Goal: Task Accomplishment & Management: Use online tool/utility

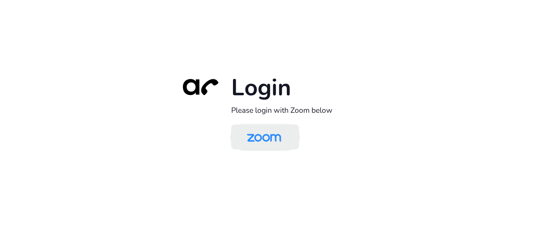
click at [273, 137] on img at bounding box center [264, 137] width 49 height 23
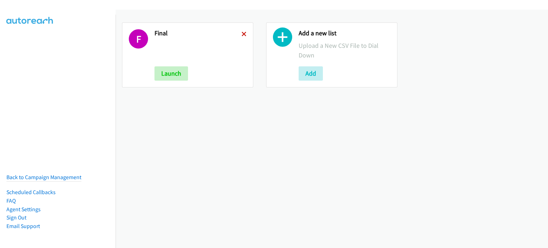
click at [242, 32] on icon at bounding box center [244, 34] width 5 height 5
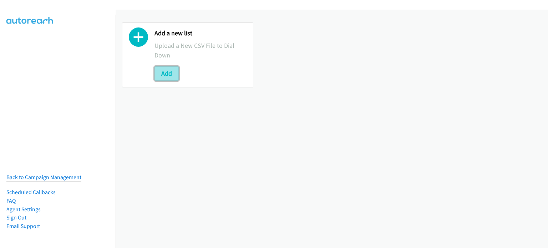
click at [173, 74] on button "Add" at bounding box center [167, 73] width 24 height 14
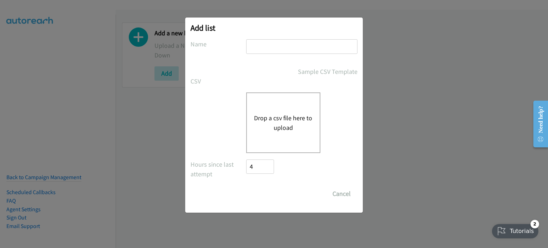
click at [287, 113] on button "Drop a csv file here to upload" at bounding box center [283, 122] width 59 height 19
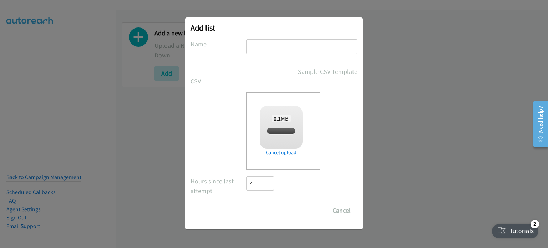
click at [274, 49] on input "text" at bounding box center [301, 46] width 111 height 15
checkbox input "true"
type input "AM"
click at [275, 209] on input "Save List" at bounding box center [264, 211] width 37 height 14
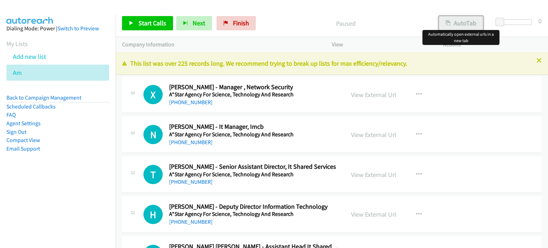
click at [463, 24] on button "AutoTab" at bounding box center [461, 23] width 44 height 14
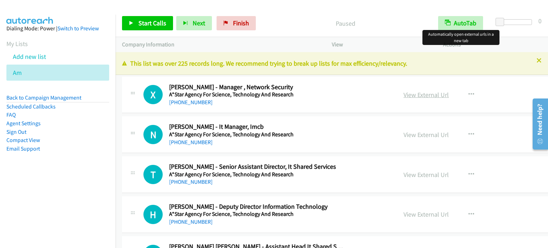
click at [404, 94] on link "View External Url" at bounding box center [426, 95] width 45 height 8
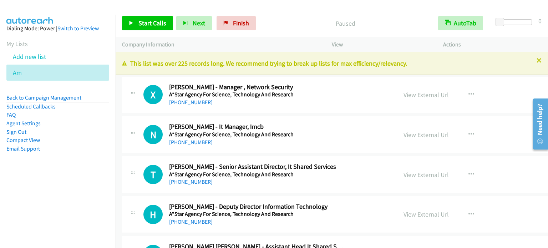
click at [38, 209] on nav "Dialing Mode: Power | Switch to Preview My Lists Add new list Am Back to Campai…" at bounding box center [58, 139] width 116 height 248
click at [154, 22] on span "Start Calls" at bounding box center [153, 23] width 28 height 8
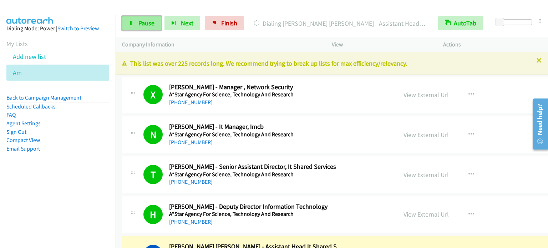
click at [132, 25] on icon at bounding box center [131, 23] width 5 height 5
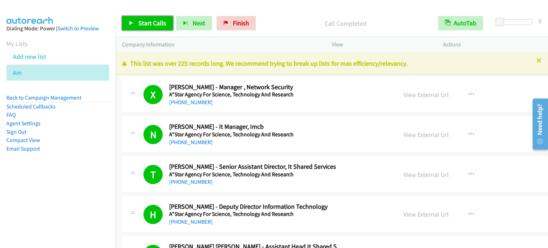
click at [152, 20] on span "Start Calls" at bounding box center [153, 23] width 28 height 8
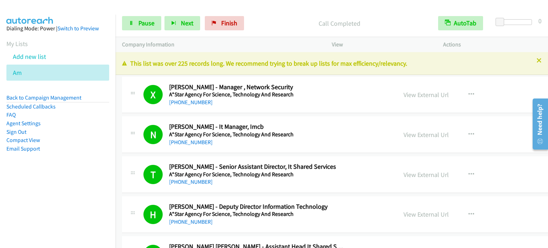
click at [80, 197] on nav "Dialing Mode: Power | Switch to Preview My Lists Add new list Am Back to Campai…" at bounding box center [58, 139] width 116 height 248
click at [60, 189] on nav "Dialing Mode: Power | Switch to Preview My Lists Add new list Am Back to Campai…" at bounding box center [58, 139] width 116 height 248
click at [76, 178] on aside "Dialing Mode: Power | Switch to Preview My Lists Add new list Am Back to Campai…" at bounding box center [58, 100] width 116 height 171
click at [139, 26] on span "Pause" at bounding box center [147, 23] width 16 height 8
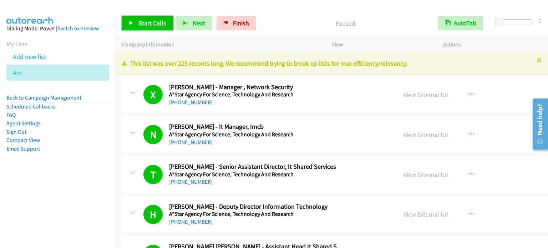
click at [139, 27] on link "Start Calls" at bounding box center [147, 23] width 51 height 14
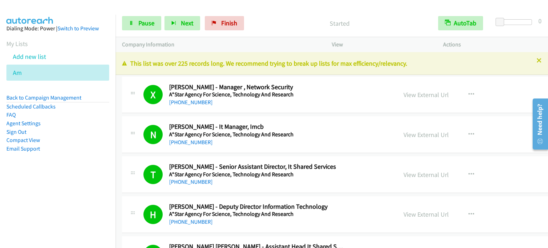
click at [62, 205] on nav "Dialing Mode: Power | Switch to Preview My Lists Add new list Am Back to Campai…" at bounding box center [58, 139] width 116 height 248
click at [74, 183] on aside "Dialing Mode: Power | Switch to Preview My Lists Add new list Am Back to Campai…" at bounding box center [58, 100] width 116 height 171
click at [79, 189] on nav "Dialing Mode: Power | Switch to Preview My Lists Add new list Am Back to Campai…" at bounding box center [58, 139] width 116 height 248
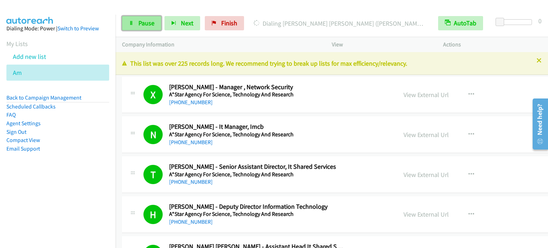
click at [155, 19] on link "Pause" at bounding box center [141, 23] width 39 height 14
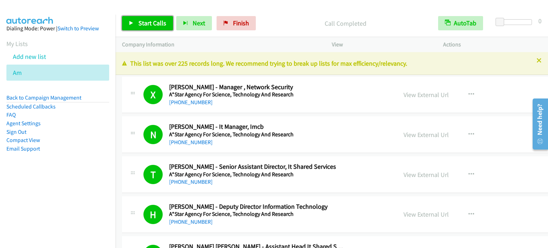
click at [148, 25] on span "Start Calls" at bounding box center [153, 23] width 28 height 8
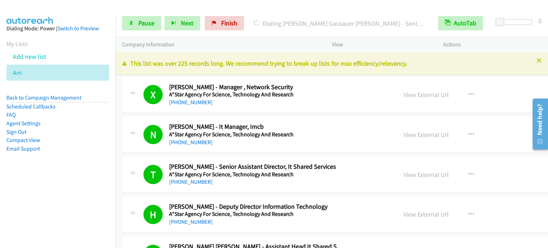
click at [73, 199] on nav "Dialing Mode: Power | Switch to Preview My Lists Add new list Am Back to Campai…" at bounding box center [58, 139] width 116 height 248
click at [146, 20] on span "Pause" at bounding box center [147, 23] width 16 height 8
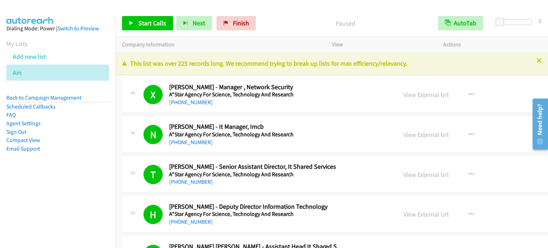
click at [71, 184] on aside "Dialing Mode: Power | Switch to Preview My Lists Add new list Am Back to Campai…" at bounding box center [58, 100] width 116 height 171
click at [151, 24] on span "Start Calls" at bounding box center [153, 23] width 28 height 8
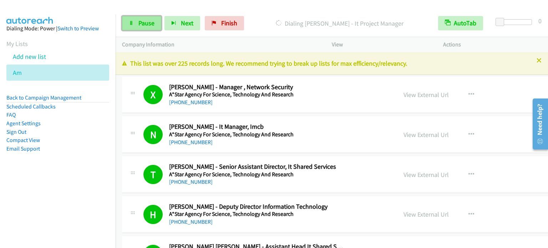
click at [133, 26] on link "Pause" at bounding box center [141, 23] width 39 height 14
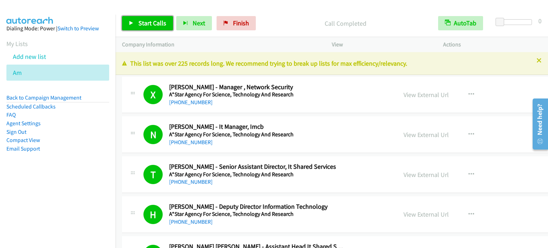
click at [150, 21] on span "Start Calls" at bounding box center [153, 23] width 28 height 8
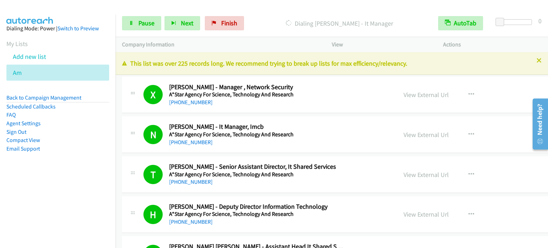
click at [41, 189] on nav "Dialing Mode: Power | Switch to Preview My Lists Add new list Am Back to Campai…" at bounding box center [58, 139] width 116 height 248
click at [69, 190] on nav "Dialing Mode: Power | Switch to Preview My Lists Add new list Am Back to Campai…" at bounding box center [58, 139] width 116 height 248
click at [144, 19] on span "Pause" at bounding box center [147, 23] width 16 height 8
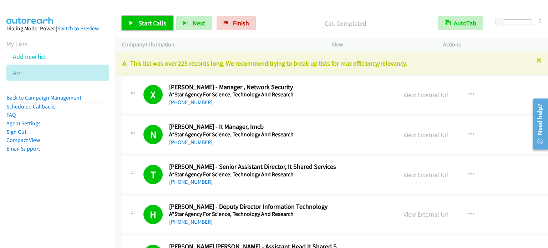
click at [139, 25] on span "Start Calls" at bounding box center [153, 23] width 28 height 8
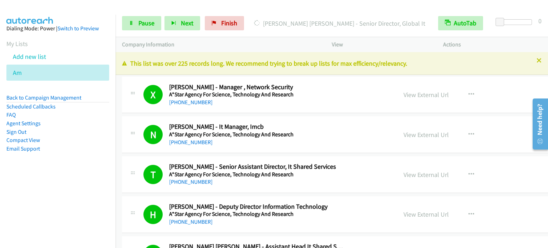
click at [68, 186] on nav "Dialing Mode: Power | Switch to Preview My Lists Add new list Am Back to Campai…" at bounding box center [58, 139] width 116 height 248
click at [147, 18] on link "Pause" at bounding box center [141, 23] width 39 height 14
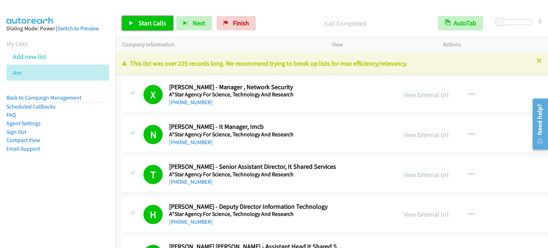
click at [150, 24] on span "Start Calls" at bounding box center [153, 23] width 28 height 8
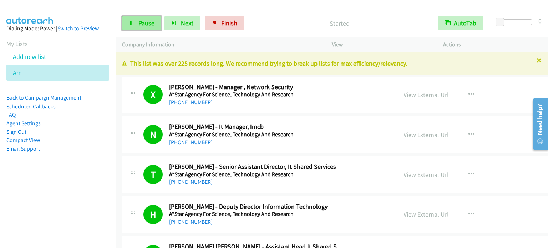
click at [146, 26] on span "Pause" at bounding box center [147, 23] width 16 height 8
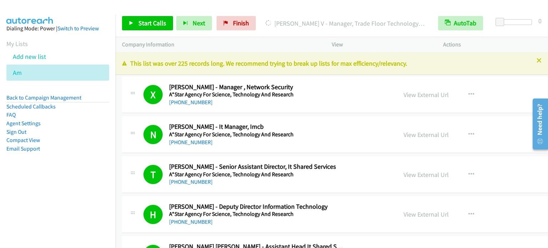
drag, startPoint x: 90, startPoint y: 191, endPoint x: 237, endPoint y: 58, distance: 198.7
click at [91, 192] on nav "Dialing Mode: Power | Switch to Preview My Lists Add new list Am Back to Campai…" at bounding box center [58, 139] width 116 height 248
click at [402, 11] on div "Start Calls Pause Next Finish Call Completed AutoTab AutoTab 0" at bounding box center [332, 23] width 433 height 27
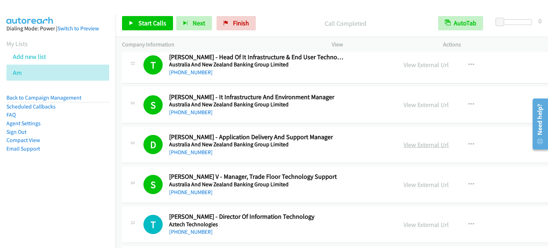
click at [404, 141] on link "View External Url" at bounding box center [426, 145] width 45 height 8
click at [143, 26] on span "Start Calls" at bounding box center [153, 23] width 28 height 8
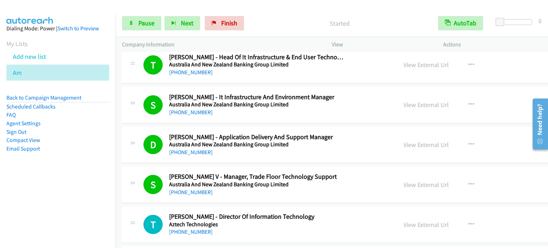
click at [94, 147] on li "Email Support" at bounding box center [57, 149] width 103 height 9
click at [137, 25] on link "Pause" at bounding box center [141, 23] width 39 height 14
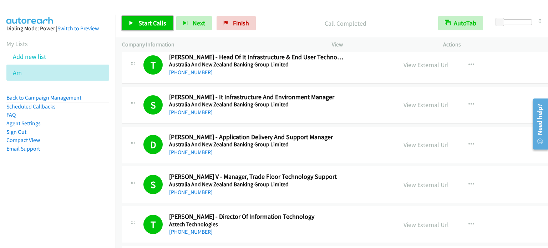
click at [154, 25] on span "Start Calls" at bounding box center [153, 23] width 28 height 8
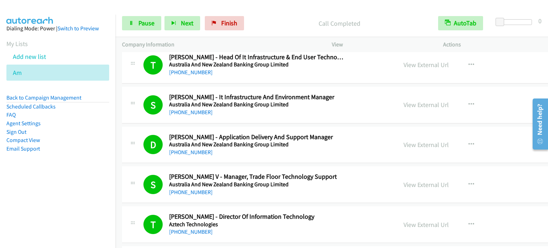
click at [49, 183] on aside "Dialing Mode: Power | Switch to Preview My Lists Add new list Am Back to Campai…" at bounding box center [58, 100] width 116 height 171
click at [141, 22] on span "Pause" at bounding box center [147, 23] width 16 height 8
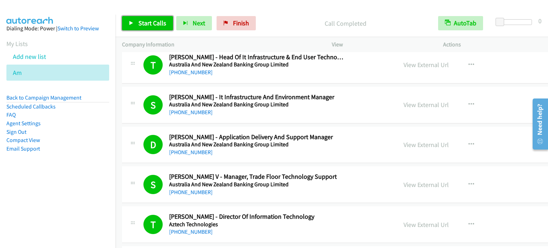
click at [159, 20] on span "Start Calls" at bounding box center [153, 23] width 28 height 8
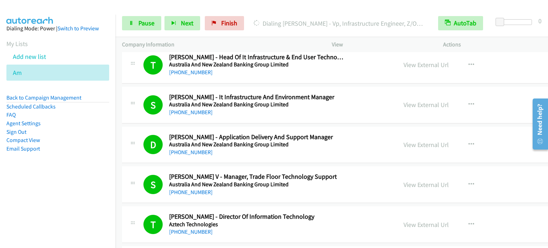
click at [58, 196] on nav "Dialing Mode: Power | Switch to Preview My Lists Add new list Am Back to Campai…" at bounding box center [58, 139] width 116 height 248
click at [135, 27] on link "Pause" at bounding box center [141, 23] width 39 height 14
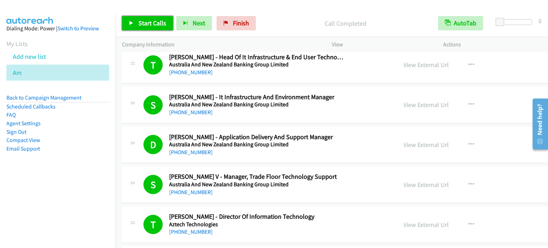
click at [139, 18] on link "Start Calls" at bounding box center [147, 23] width 51 height 14
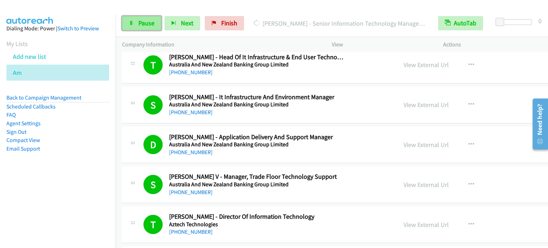
click at [142, 22] on span "Pause" at bounding box center [147, 23] width 16 height 8
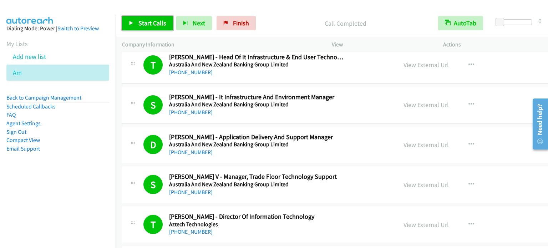
click at [157, 22] on span "Start Calls" at bounding box center [153, 23] width 28 height 8
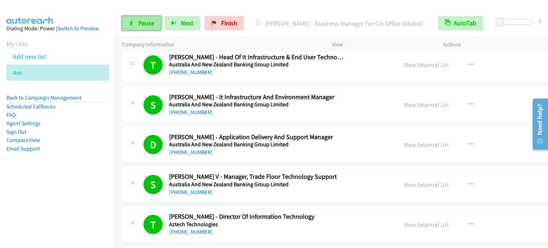
click at [143, 25] on span "Pause" at bounding box center [147, 23] width 16 height 8
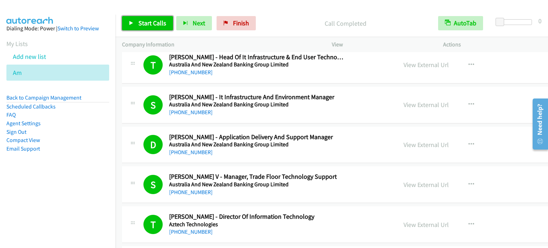
click at [155, 23] on span "Start Calls" at bounding box center [153, 23] width 28 height 8
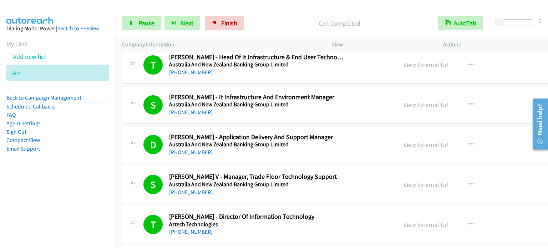
click at [84, 188] on nav "Dialing Mode: Power | Switch to Preview My Lists Add new list Am Back to Campai…" at bounding box center [58, 139] width 116 height 248
click at [152, 20] on span "Pause" at bounding box center [147, 23] width 16 height 8
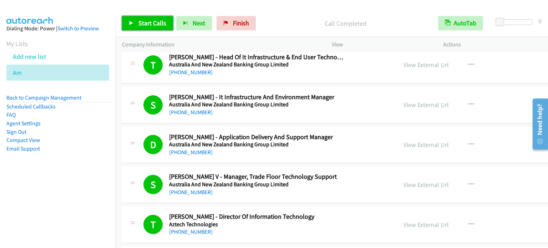
click at [156, 20] on span "Start Calls" at bounding box center [153, 23] width 28 height 8
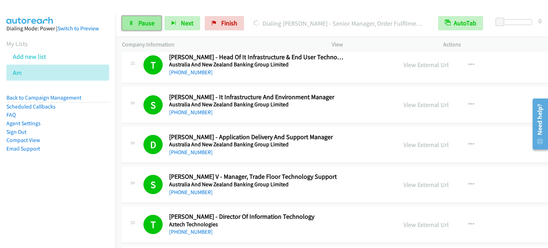
click at [151, 25] on span "Pause" at bounding box center [147, 23] width 16 height 8
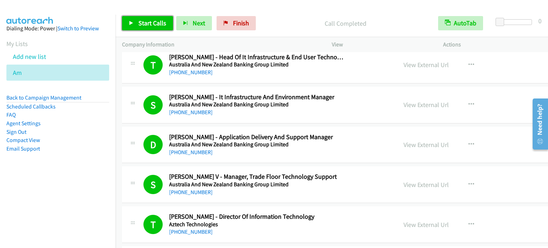
click at [160, 21] on span "Start Calls" at bounding box center [153, 23] width 28 height 8
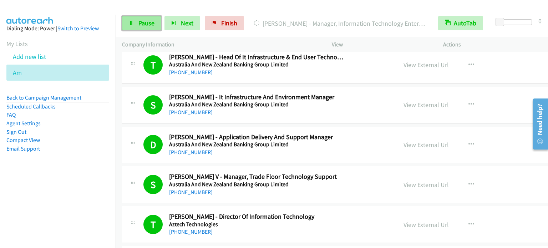
click at [150, 26] on span "Pause" at bounding box center [147, 23] width 16 height 8
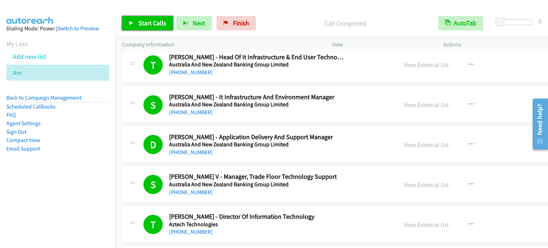
click at [155, 21] on span "Start Calls" at bounding box center [153, 23] width 28 height 8
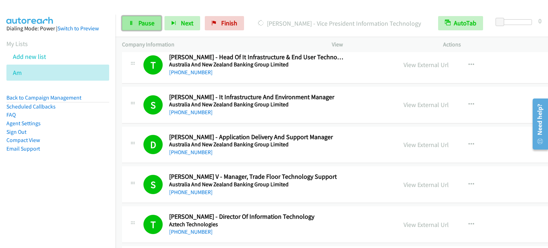
click at [154, 20] on span "Pause" at bounding box center [147, 23] width 16 height 8
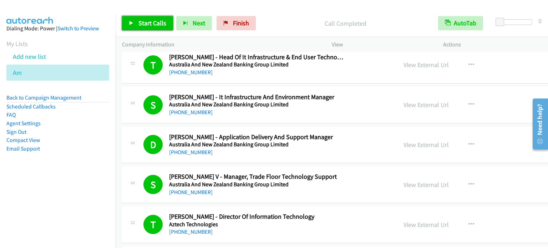
click at [157, 21] on span "Start Calls" at bounding box center [153, 23] width 28 height 8
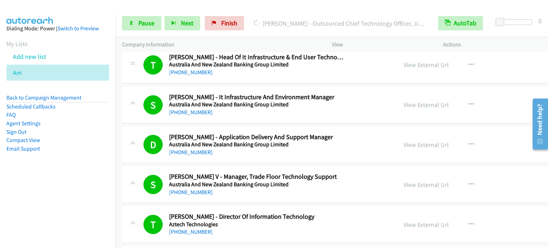
drag, startPoint x: 70, startPoint y: 175, endPoint x: 219, endPoint y: 204, distance: 151.8
click at [71, 175] on aside "Dialing Mode: Power | Switch to Preview My Lists Add new list Am Back to Campai…" at bounding box center [58, 100] width 116 height 171
click at [71, 163] on aside "Dialing Mode: Power | Switch to Preview My Lists Add new list Am Back to Campai…" at bounding box center [58, 100] width 116 height 171
click at [76, 174] on aside "Dialing Mode: Power | Switch to Preview My Lists Add new list Am Back to Campai…" at bounding box center [58, 100] width 116 height 171
click at [139, 22] on span "Pause" at bounding box center [147, 23] width 16 height 8
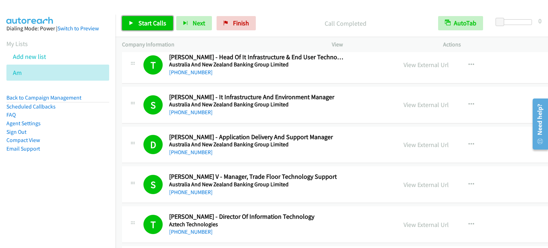
click at [159, 21] on span "Start Calls" at bounding box center [153, 23] width 28 height 8
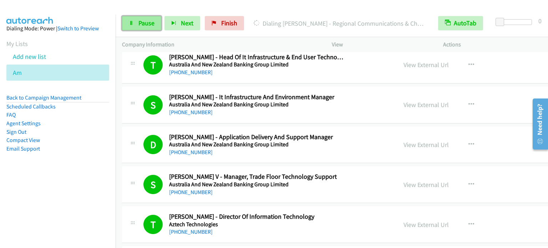
click at [142, 24] on span "Pause" at bounding box center [147, 23] width 16 height 8
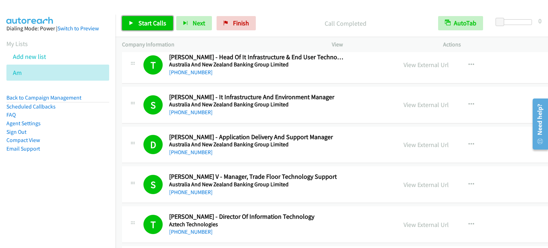
click at [155, 20] on span "Start Calls" at bounding box center [153, 23] width 28 height 8
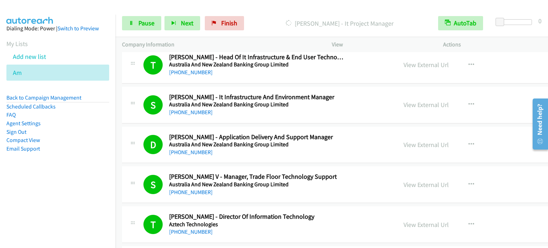
click at [46, 175] on aside "Dialing Mode: Power | Switch to Preview My Lists Add new list Am Back to Campai…" at bounding box center [58, 100] width 116 height 171
click at [147, 20] on span "Pause" at bounding box center [147, 23] width 16 height 8
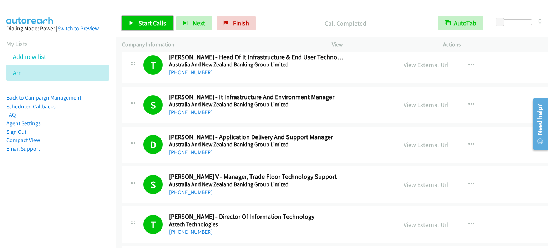
click at [161, 22] on span "Start Calls" at bounding box center [153, 23] width 28 height 8
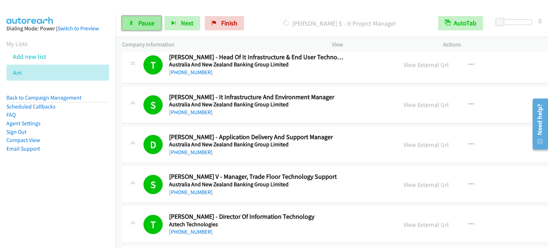
click at [141, 24] on span "Pause" at bounding box center [147, 23] width 16 height 8
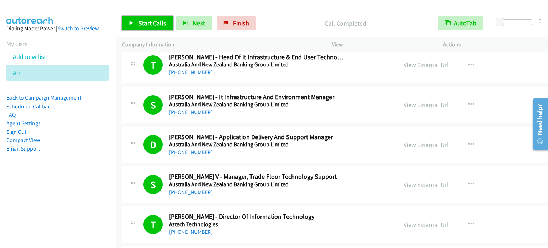
click at [151, 22] on span "Start Calls" at bounding box center [153, 23] width 28 height 8
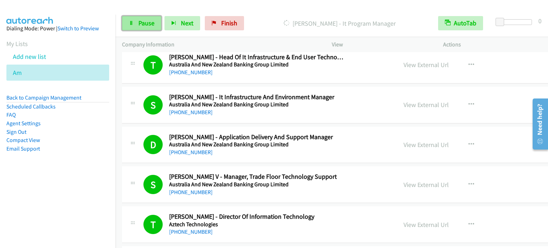
click at [151, 21] on span "Pause" at bounding box center [147, 23] width 16 height 8
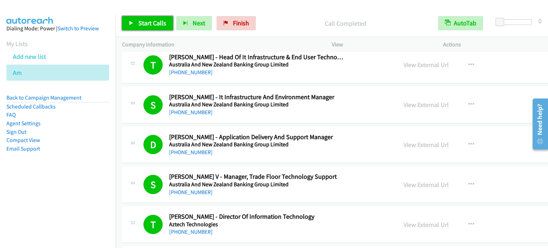
click at [164, 19] on span "Start Calls" at bounding box center [153, 23] width 28 height 8
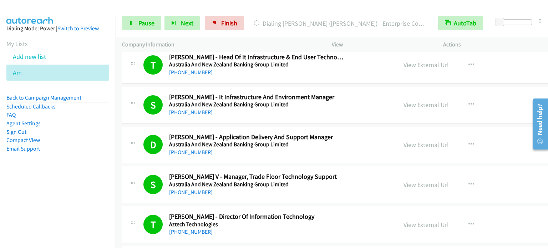
click at [56, 185] on aside "Dialing Mode: Power | Switch to Preview My Lists Add new list Am Back to Campai…" at bounding box center [58, 100] width 116 height 171
click at [99, 195] on nav "Dialing Mode: Power | Switch to Preview My Lists Add new list Am Back to Campai…" at bounding box center [58, 139] width 116 height 248
click at [71, 173] on aside "Dialing Mode: Power | Switch to Preview My Lists Add new list Am Back to Campai…" at bounding box center [58, 100] width 116 height 171
click at [64, 151] on li "Email Support" at bounding box center [57, 149] width 103 height 9
click at [137, 22] on link "Pause" at bounding box center [141, 23] width 39 height 14
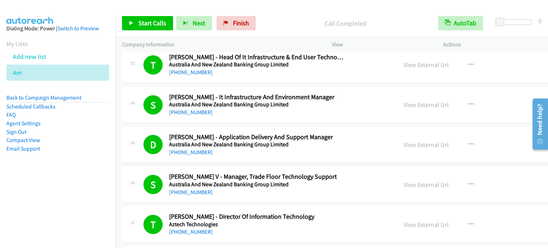
click at [64, 187] on nav "Dialing Mode: Power | Switch to Preview My Lists Add new list Am Back to Campai…" at bounding box center [58, 139] width 116 height 248
click at [146, 26] on span "Start Calls" at bounding box center [153, 23] width 28 height 8
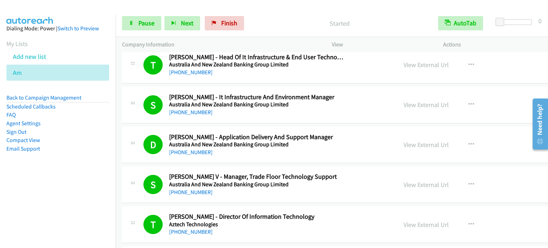
click at [72, 173] on aside "Dialing Mode: Power | Switch to Preview My Lists Add new list Am Back to Campai…" at bounding box center [58, 100] width 116 height 171
drag, startPoint x: 87, startPoint y: 162, endPoint x: 216, endPoint y: 64, distance: 162.7
click at [88, 162] on aside "Dialing Mode: Power | Switch to Preview My Lists Add new list Am Back to Campai…" at bounding box center [58, 100] width 116 height 171
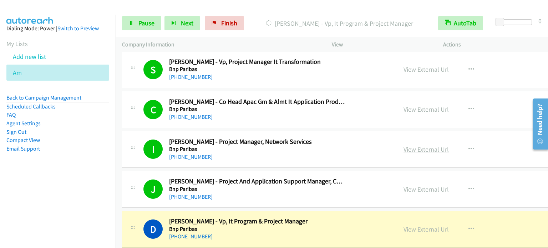
drag, startPoint x: 394, startPoint y: 141, endPoint x: 399, endPoint y: 136, distance: 7.3
click at [404, 145] on link "View External Url" at bounding box center [426, 149] width 45 height 8
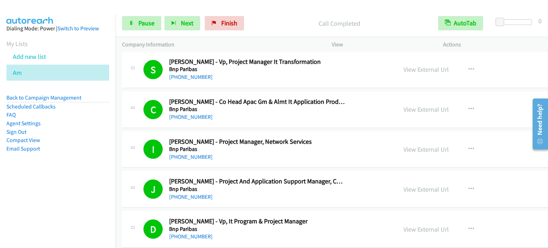
drag, startPoint x: 90, startPoint y: 202, endPoint x: 168, endPoint y: 10, distance: 207.7
click at [90, 201] on nav "Dialing Mode: Power | Switch to Preview My Lists Add new list Am Back to Campai…" at bounding box center [58, 139] width 116 height 248
click at [134, 30] on link "Pause" at bounding box center [141, 23] width 39 height 14
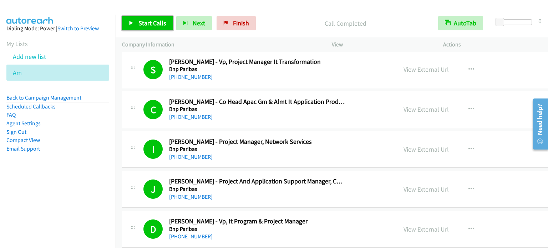
click at [139, 20] on span "Start Calls" at bounding box center [153, 23] width 28 height 8
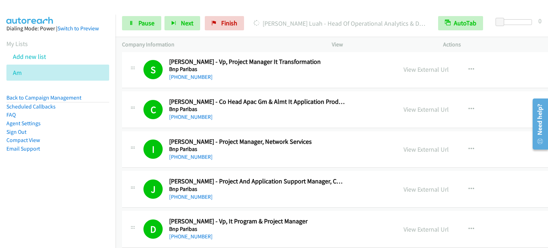
click at [82, 176] on aside "Dialing Mode: Power | Switch to Preview My Lists Add new list Am Back to Campai…" at bounding box center [58, 100] width 116 height 171
click at [141, 25] on span "Pause" at bounding box center [147, 23] width 16 height 8
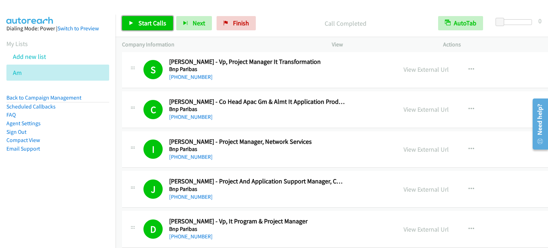
click at [150, 19] on span "Start Calls" at bounding box center [153, 23] width 28 height 8
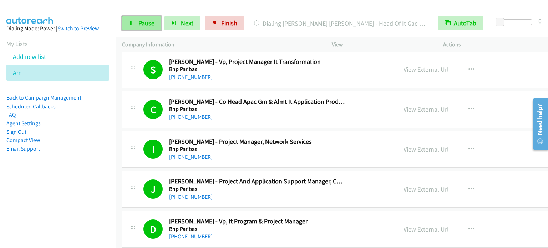
click at [139, 25] on span "Pause" at bounding box center [147, 23] width 16 height 8
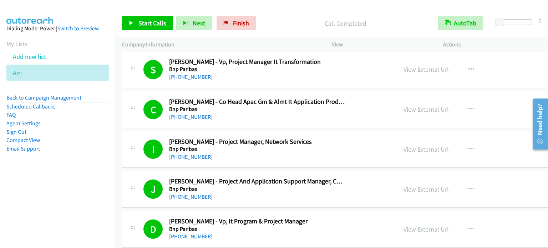
click at [86, 156] on aside "Dialing Mode: Power | Switch to Preview My Lists Add new list Am Back to Campai…" at bounding box center [58, 100] width 116 height 171
click at [62, 160] on aside "Dialing Mode: Power | Switch to Preview My Lists Add new list Am Back to Campai…" at bounding box center [58, 100] width 116 height 171
click at [152, 24] on span "Start Calls" at bounding box center [153, 23] width 28 height 8
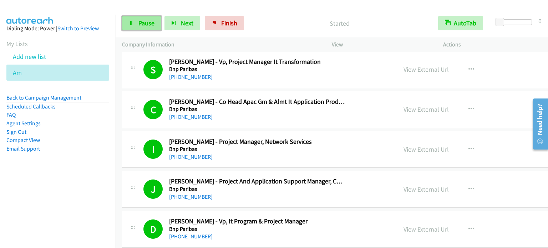
click at [145, 24] on span "Pause" at bounding box center [147, 23] width 16 height 8
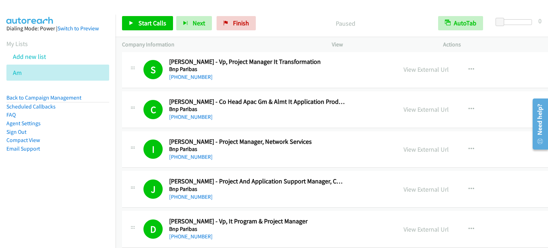
click at [103, 138] on li "Compact View" at bounding box center [57, 140] width 103 height 9
click at [144, 29] on link "Start Calls" at bounding box center [147, 23] width 51 height 14
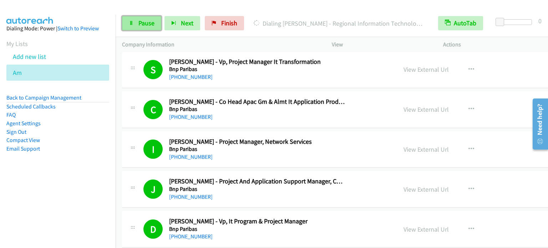
click at [143, 29] on link "Pause" at bounding box center [141, 23] width 39 height 14
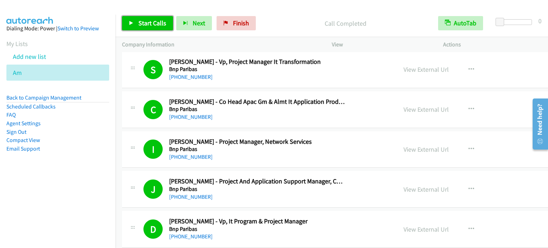
click at [156, 18] on link "Start Calls" at bounding box center [147, 23] width 51 height 14
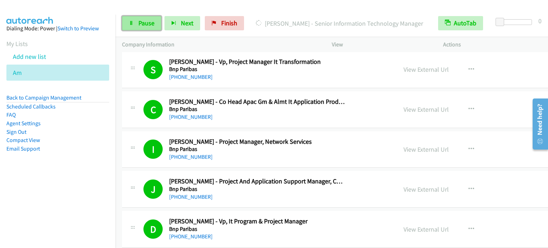
click at [147, 20] on span "Pause" at bounding box center [147, 23] width 16 height 8
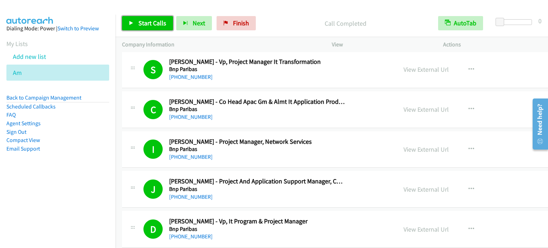
click at [155, 20] on span "Start Calls" at bounding box center [153, 23] width 28 height 8
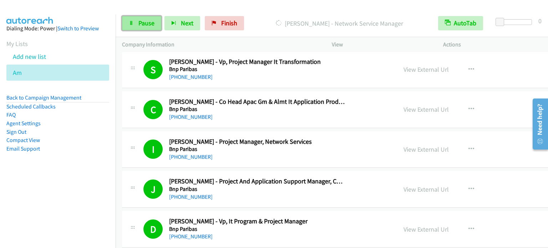
click at [154, 20] on span "Pause" at bounding box center [147, 23] width 16 height 8
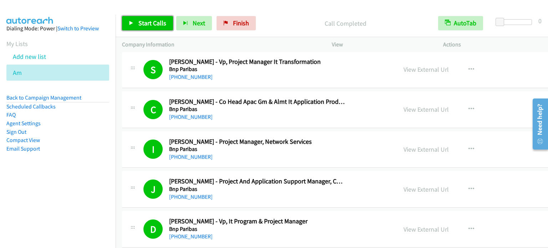
click at [150, 22] on span "Start Calls" at bounding box center [153, 23] width 28 height 8
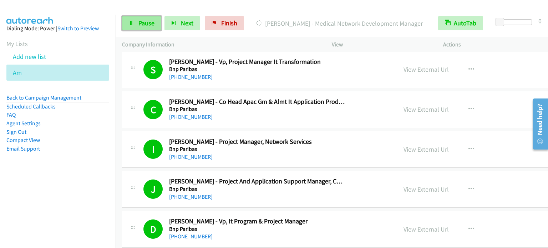
click at [143, 25] on span "Pause" at bounding box center [147, 23] width 16 height 8
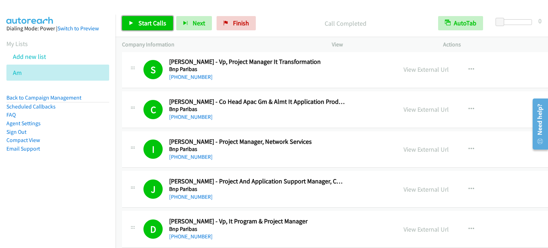
click at [157, 20] on span "Start Calls" at bounding box center [153, 23] width 28 height 8
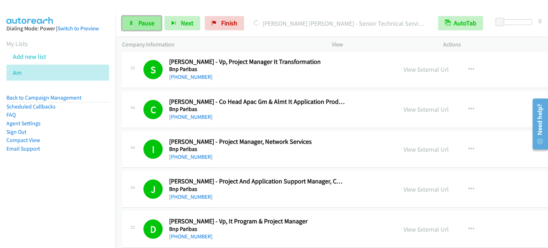
click at [142, 23] on span "Pause" at bounding box center [147, 23] width 16 height 8
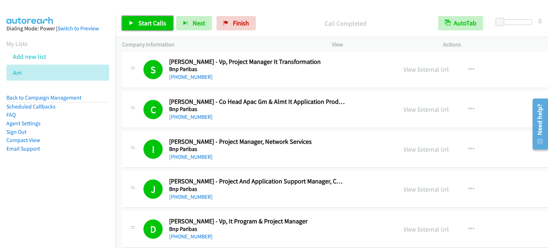
click at [156, 21] on span "Start Calls" at bounding box center [153, 23] width 28 height 8
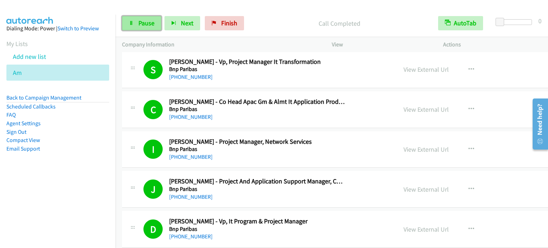
click at [137, 24] on link "Pause" at bounding box center [141, 23] width 39 height 14
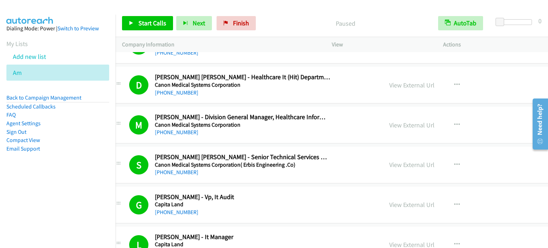
scroll to position [6031, 14]
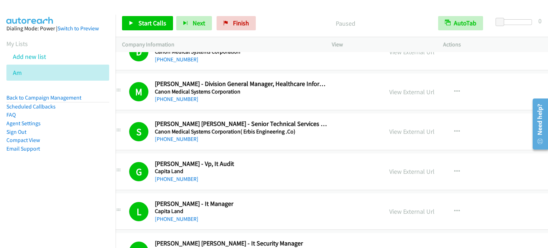
click at [51, 171] on aside "Dialing Mode: Power | Switch to Preview My Lists Add new list Am Back to Campai…" at bounding box center [58, 100] width 116 height 171
drag, startPoint x: 231, startPoint y: 21, endPoint x: 480, endPoint y: 229, distance: 324.7
click at [233, 22] on span "Finish" at bounding box center [241, 23] width 16 height 8
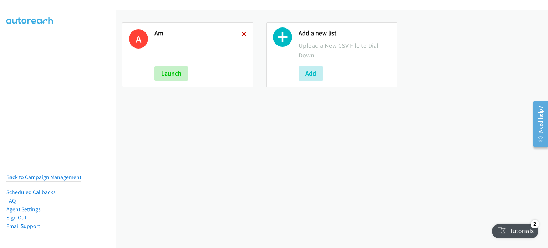
click at [243, 33] on icon at bounding box center [244, 34] width 5 height 5
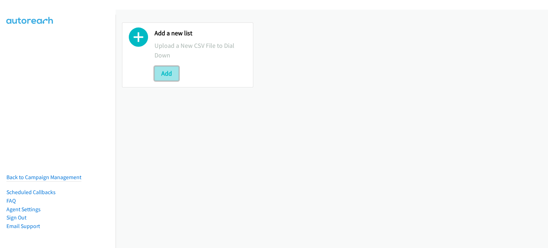
click at [166, 71] on button "Add" at bounding box center [167, 73] width 24 height 14
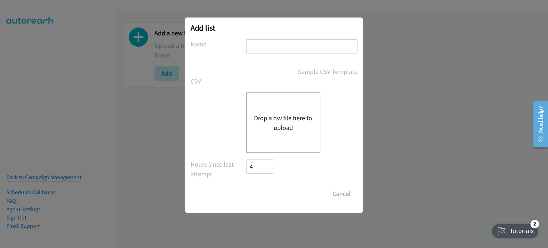
click at [294, 106] on div "Drop a csv file here to upload" at bounding box center [283, 122] width 74 height 61
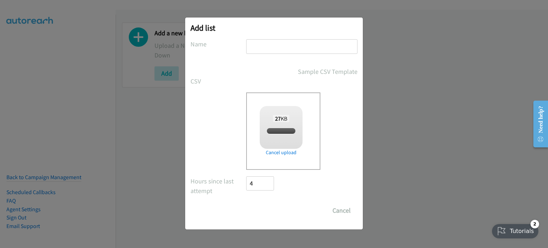
checkbox input "true"
click at [286, 48] on input "text" at bounding box center [301, 46] width 111 height 15
type input "Splunk"
click at [261, 210] on input "Save List" at bounding box center [264, 211] width 37 height 14
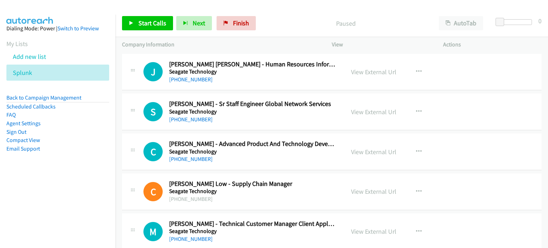
click at [61, 177] on aside "Dialing Mode: Power | Switch to Preview My Lists Add new list Splunk Back to Ca…" at bounding box center [58, 100] width 116 height 171
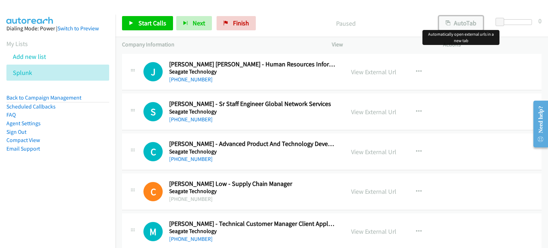
click at [469, 22] on button "AutoTab" at bounding box center [461, 23] width 44 height 14
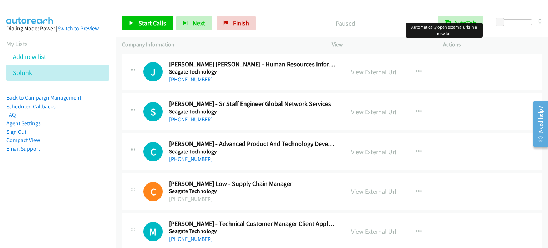
click at [378, 72] on link "View External Url" at bounding box center [373, 72] width 45 height 8
click at [149, 22] on span "Start Calls" at bounding box center [153, 23] width 28 height 8
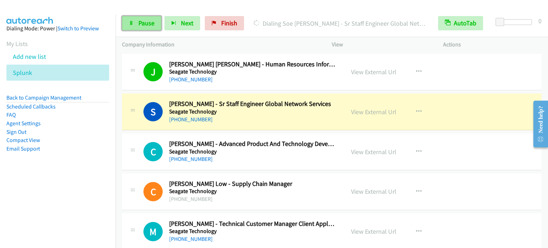
click at [133, 25] on link "Pause" at bounding box center [141, 23] width 39 height 14
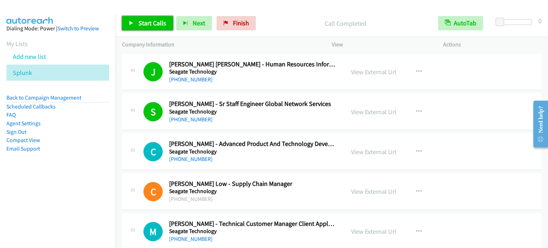
click at [139, 23] on span "Start Calls" at bounding box center [153, 23] width 28 height 8
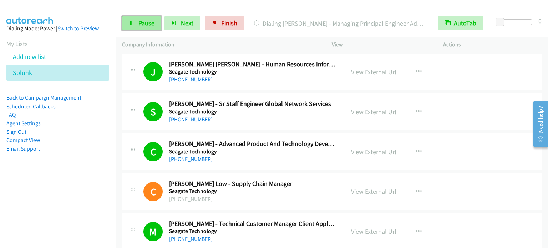
click at [145, 26] on span "Pause" at bounding box center [147, 23] width 16 height 8
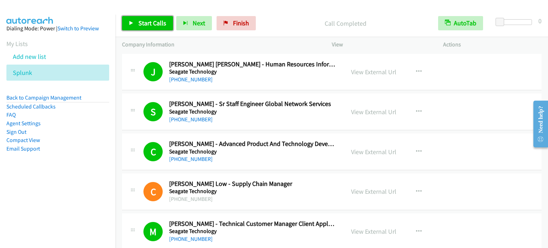
click at [148, 20] on span "Start Calls" at bounding box center [153, 23] width 28 height 8
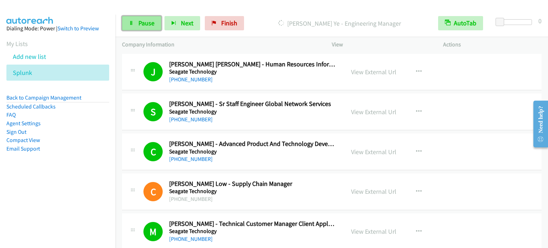
click at [154, 21] on link "Pause" at bounding box center [141, 23] width 39 height 14
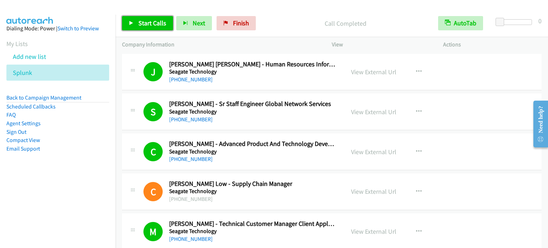
click at [136, 24] on link "Start Calls" at bounding box center [147, 23] width 51 height 14
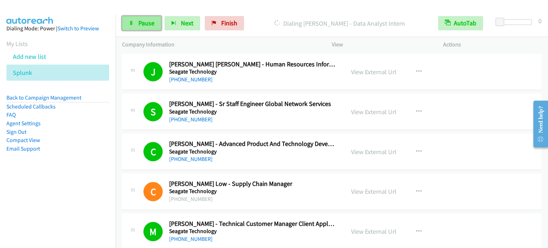
click at [143, 27] on link "Pause" at bounding box center [141, 23] width 39 height 14
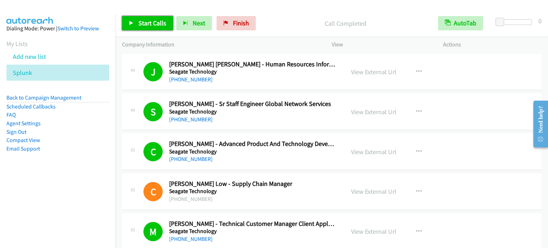
drag, startPoint x: 154, startPoint y: 21, endPoint x: 170, endPoint y: 3, distance: 24.8
click at [154, 21] on span "Start Calls" at bounding box center [153, 23] width 28 height 8
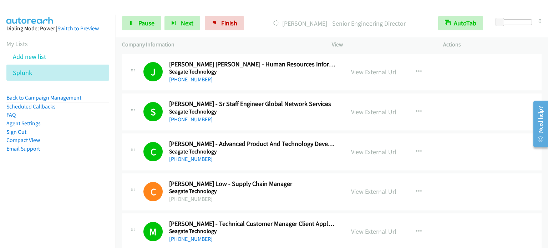
click at [141, 30] on div "Start Calls Pause Next Finish [PERSON_NAME] - Senior Engineering Director AutoT…" at bounding box center [332, 23] width 433 height 27
click at [142, 21] on span "Pause" at bounding box center [147, 23] width 16 height 8
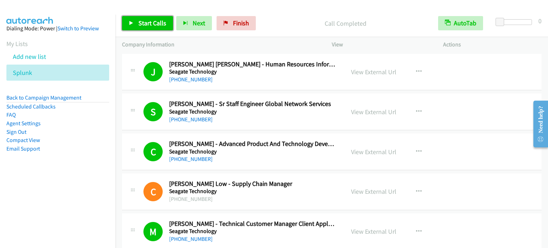
click at [152, 23] on span "Start Calls" at bounding box center [153, 23] width 28 height 8
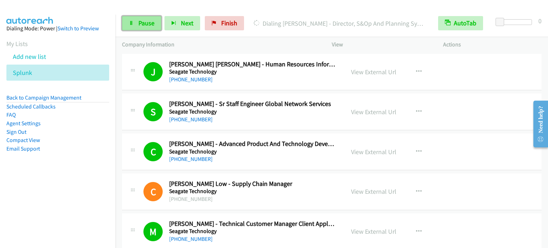
click at [151, 21] on span "Pause" at bounding box center [147, 23] width 16 height 8
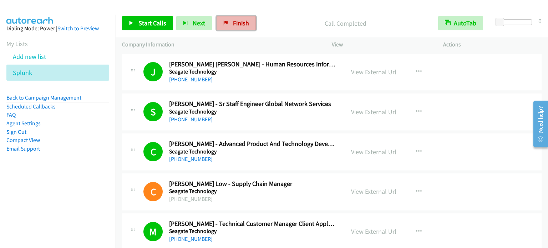
click at [244, 21] on span "Finish" at bounding box center [241, 23] width 16 height 8
